Goal: Information Seeking & Learning: Check status

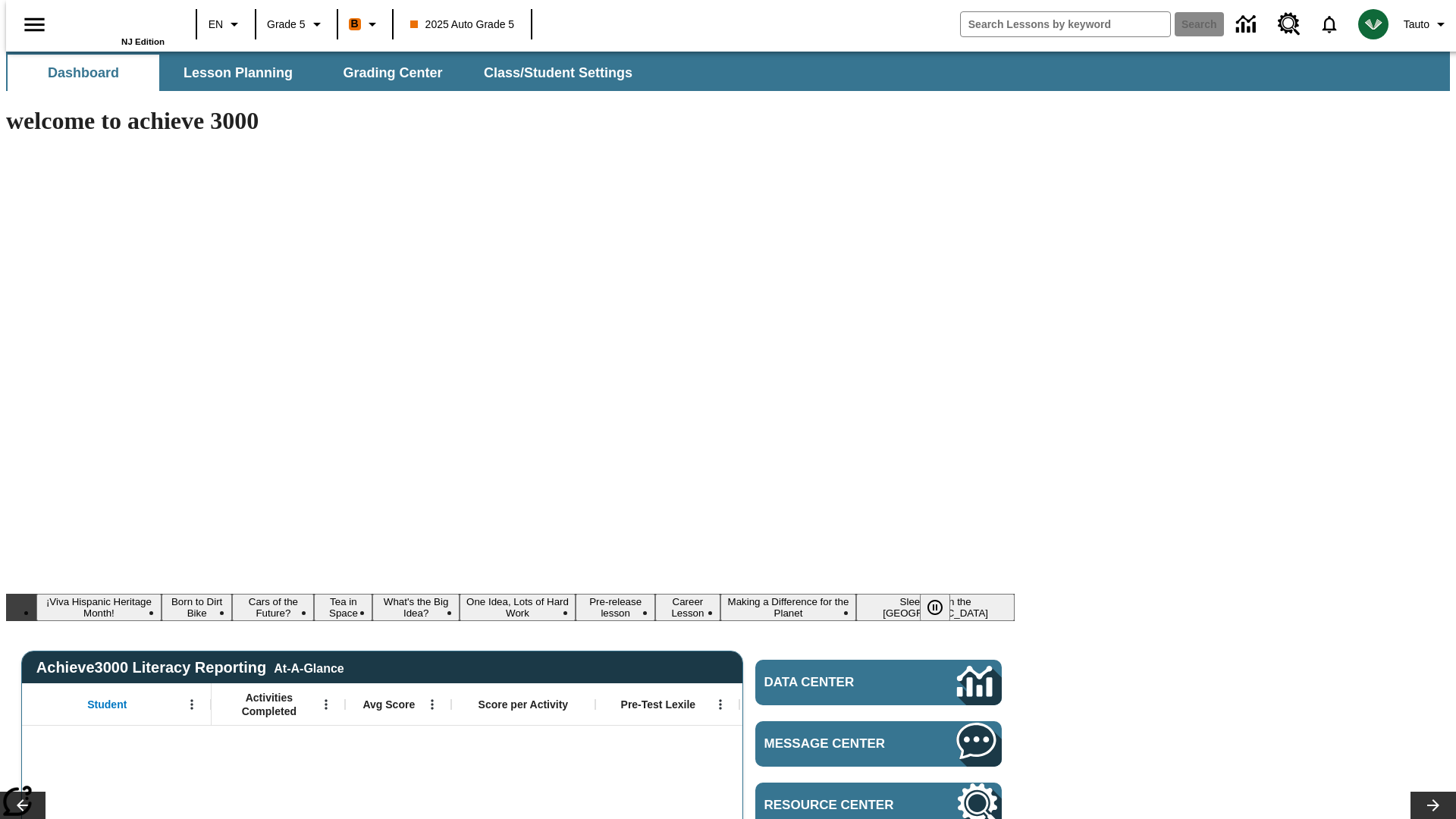
type input "-1"
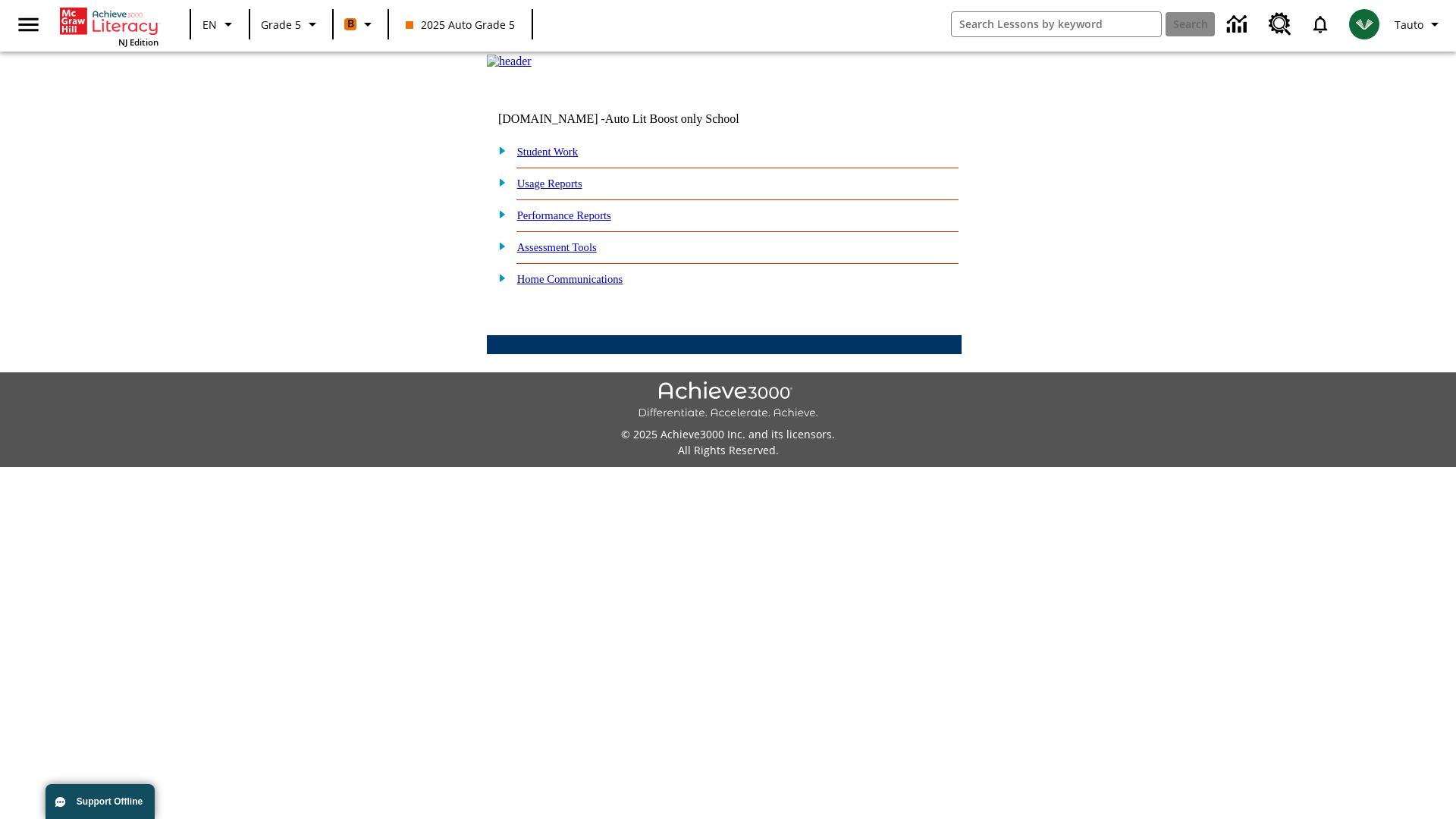
click at [580, 222] on link "Performance Reports" at bounding box center [564, 215] width 94 height 12
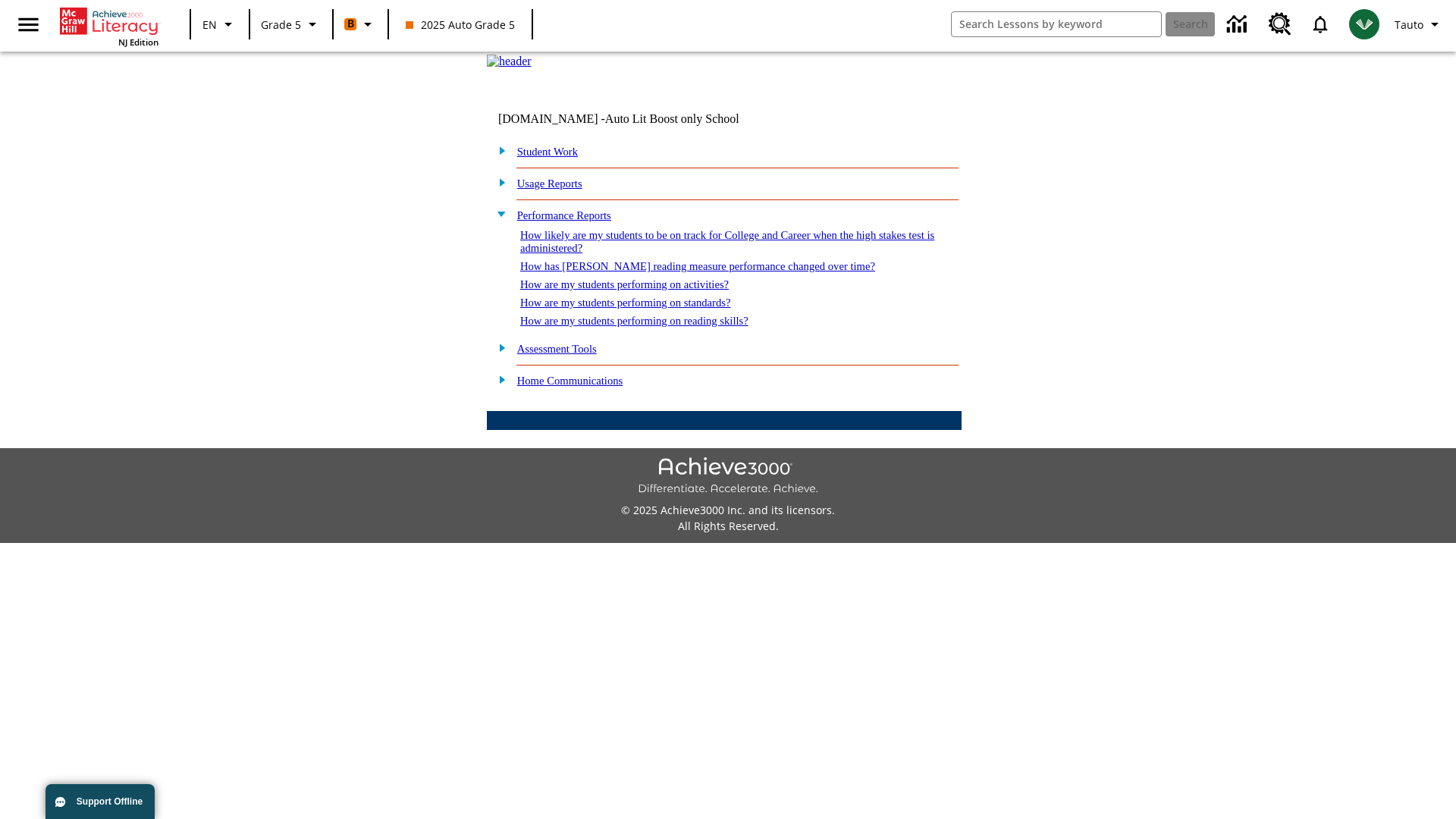
click at [640, 291] on link "How are my students performing on activities?" at bounding box center [624, 284] width 209 height 12
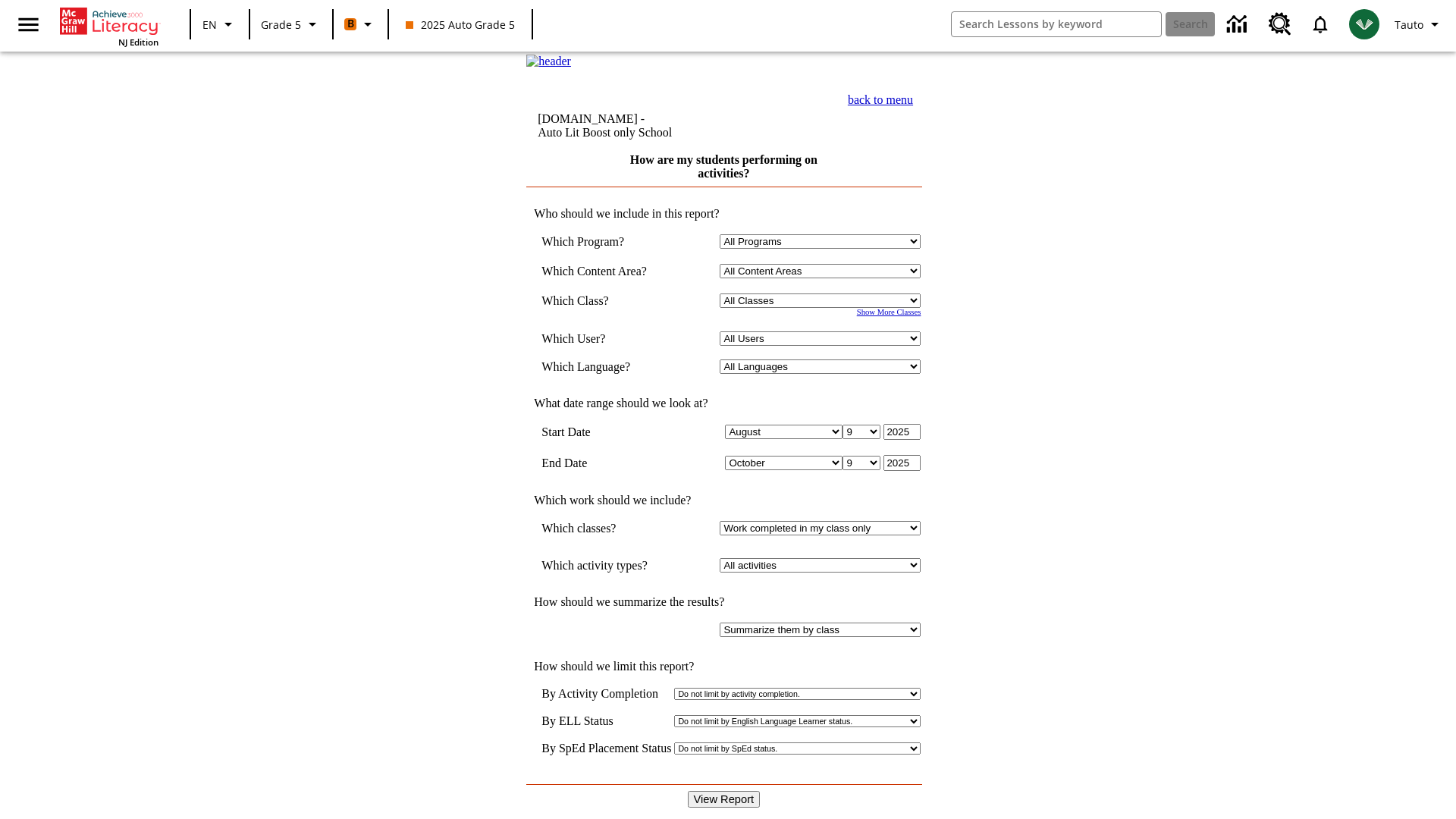
click at [824, 308] on select "Select a Class: All Classes 2025 Auto Grade 5 OL 2025 Auto Grade 6" at bounding box center [819, 301] width 201 height 15
select select "11133131"
